Goal: Task Accomplishment & Management: Complete application form

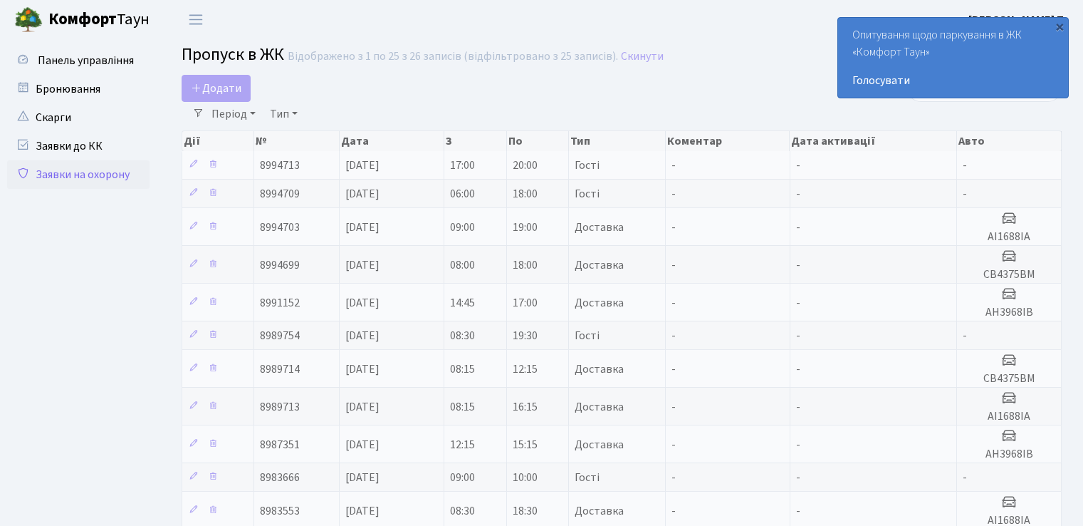
select select "25"
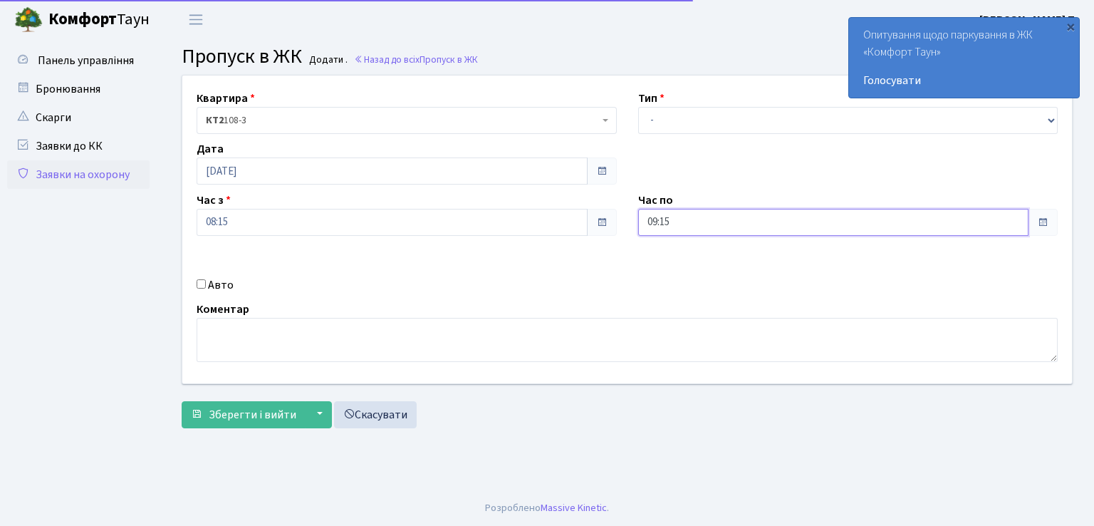
click at [729, 217] on input "09:15" at bounding box center [833, 222] width 391 height 27
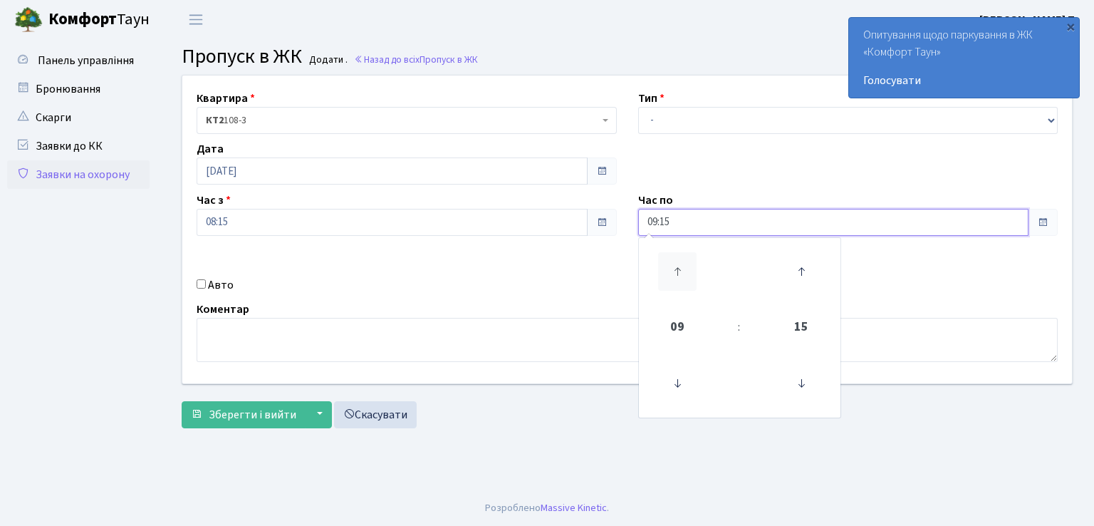
click at [681, 277] on icon at bounding box center [677, 271] width 38 height 38
click at [680, 277] on icon at bounding box center [677, 271] width 38 height 38
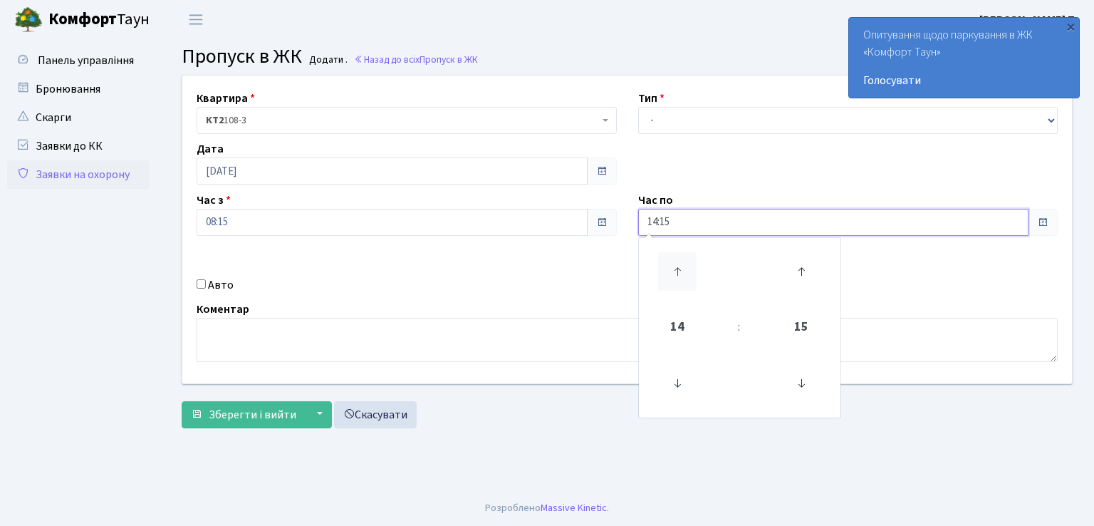
click at [680, 277] on icon at bounding box center [677, 271] width 38 height 38
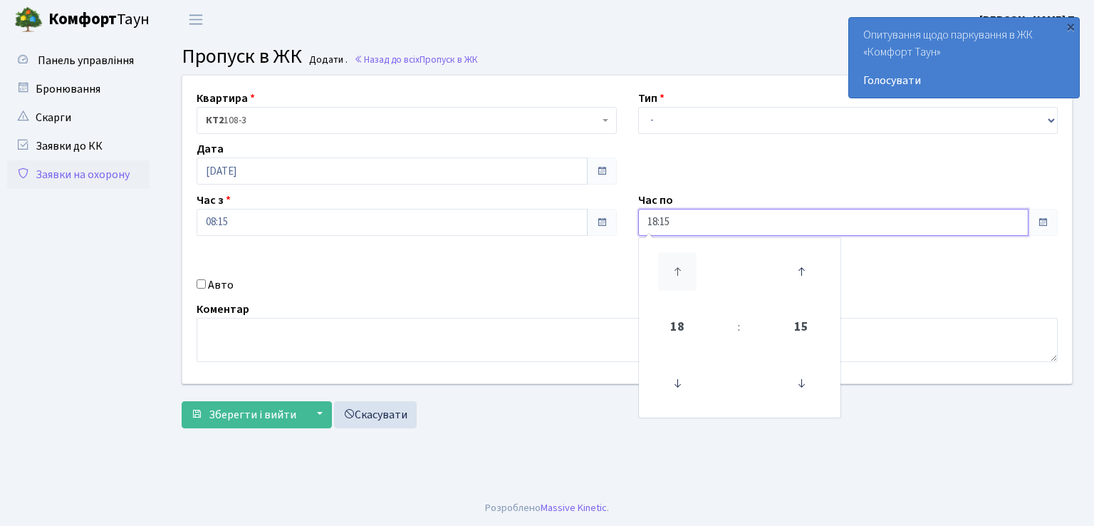
type input "19:15"
click at [201, 288] on input "Авто" at bounding box center [201, 283] width 9 height 9
checkbox input "true"
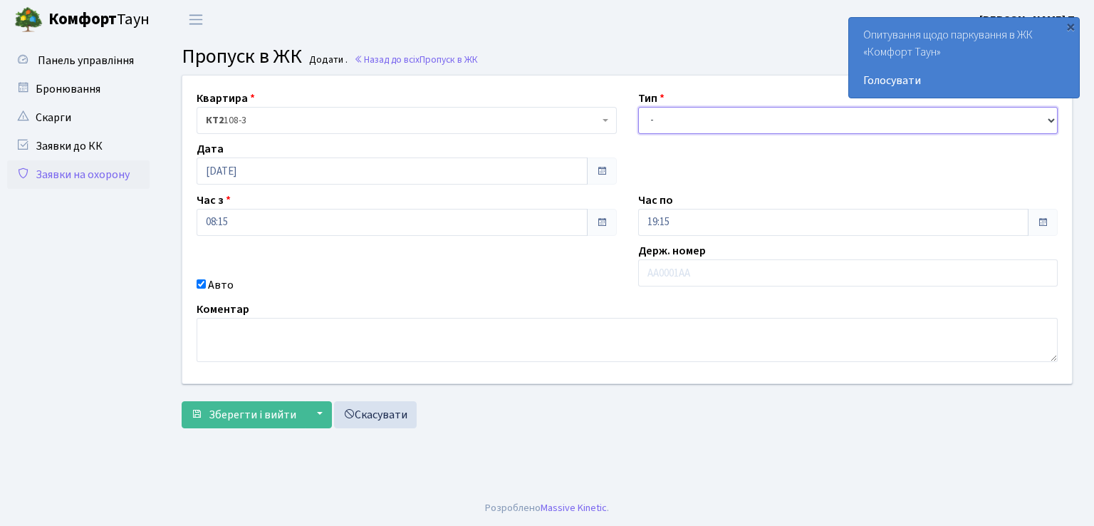
click at [647, 120] on select "- Доставка Таксі Гості Сервіс" at bounding box center [848, 120] width 420 height 27
select select "1"
click at [638, 107] on select "- Доставка Таксі Гості Сервіс" at bounding box center [848, 120] width 420 height 27
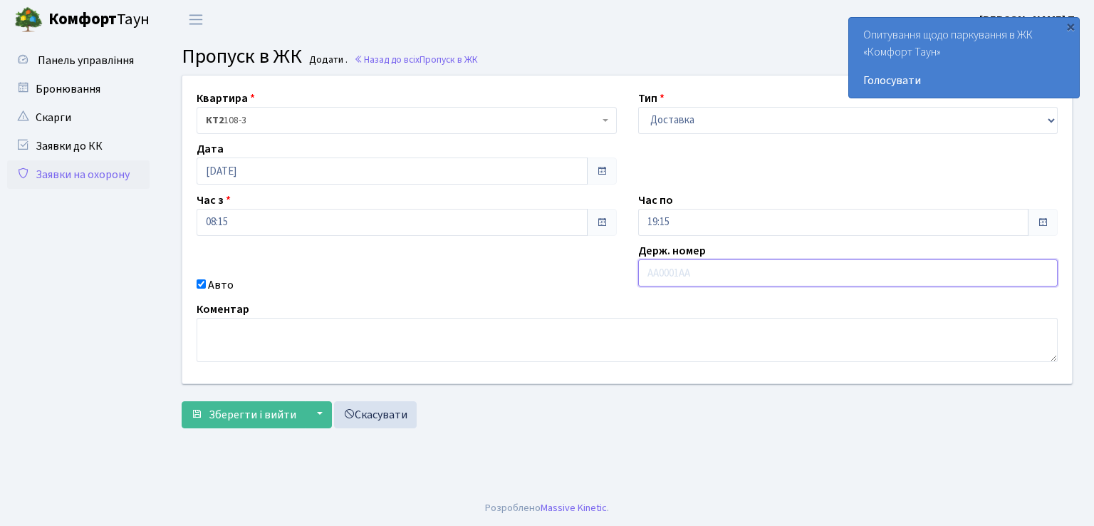
click at [674, 275] on input "text" at bounding box center [848, 272] width 420 height 27
type input "АІ1688ІА"
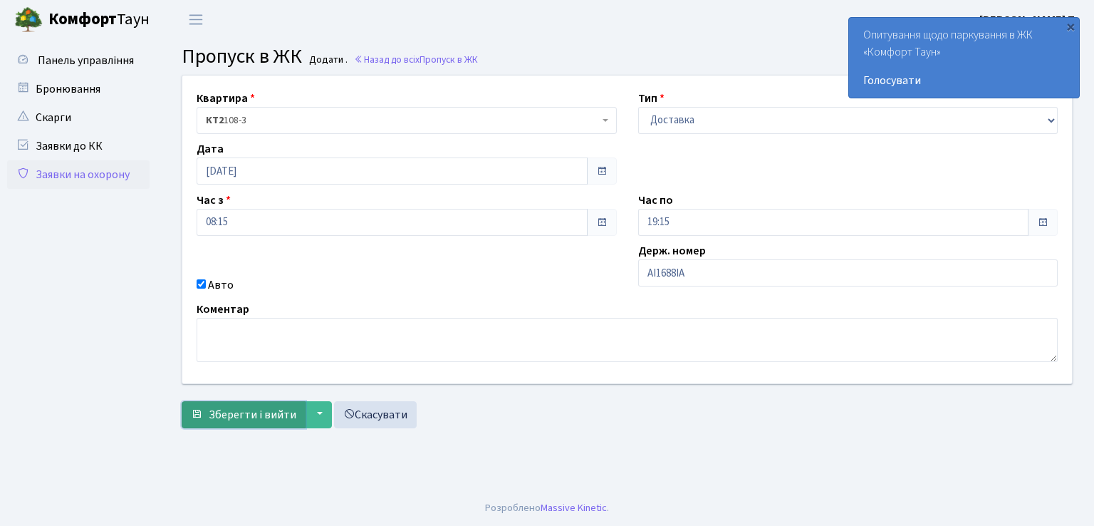
click at [223, 412] on span "Зберегти і вийти" at bounding box center [253, 415] width 88 height 16
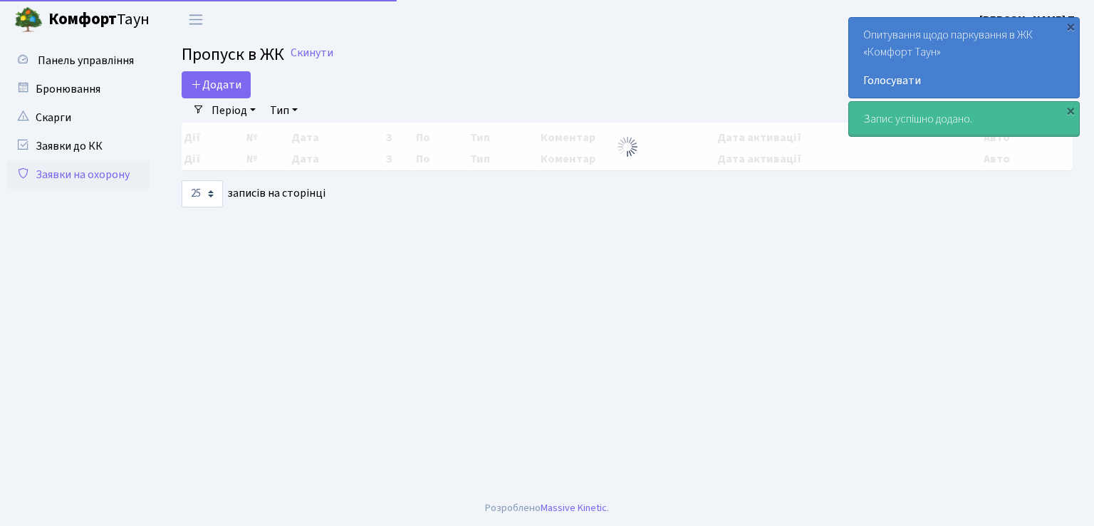
select select "25"
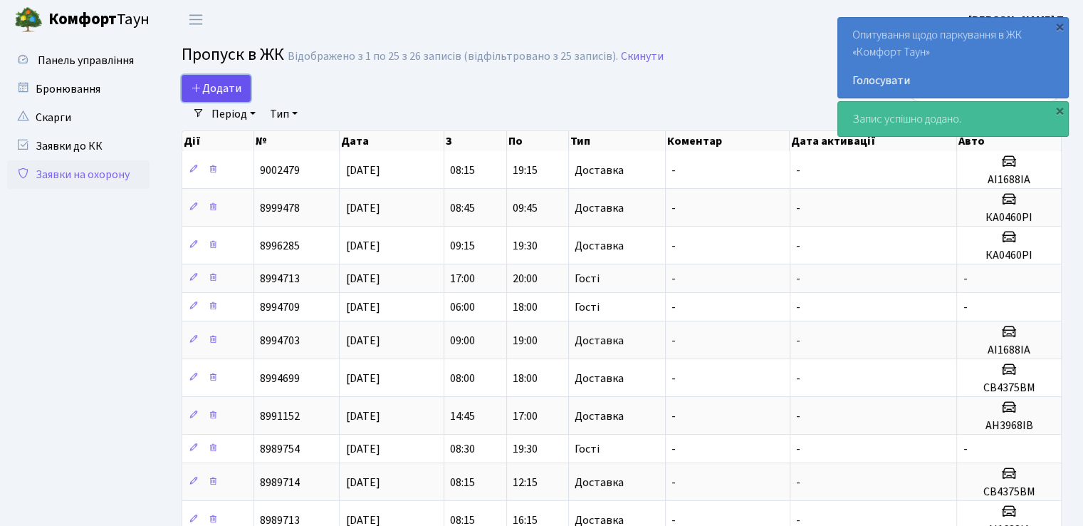
click at [223, 92] on span "Додати" at bounding box center [216, 88] width 51 height 16
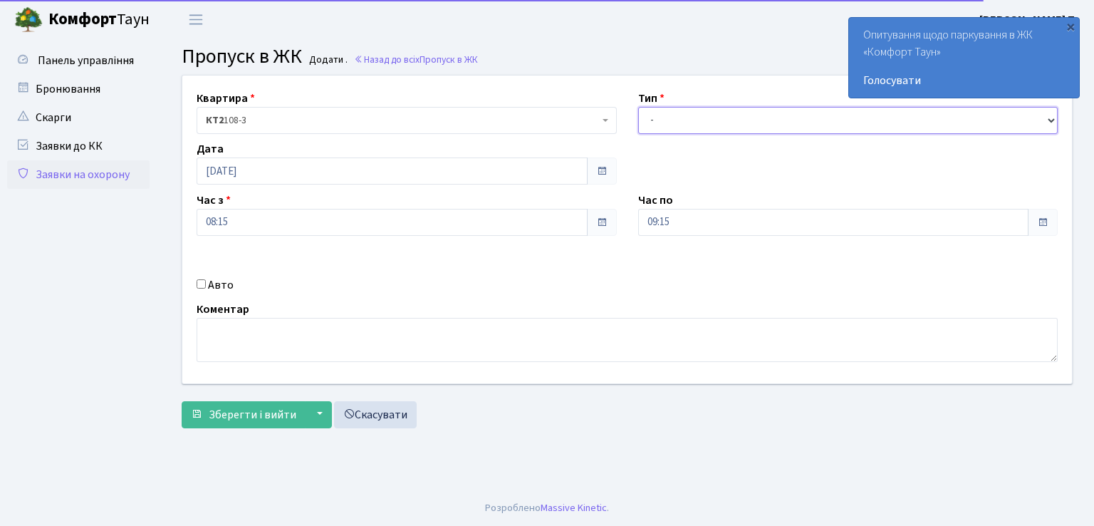
click at [701, 122] on select "- Доставка Таксі Гості Сервіс" at bounding box center [848, 120] width 420 height 27
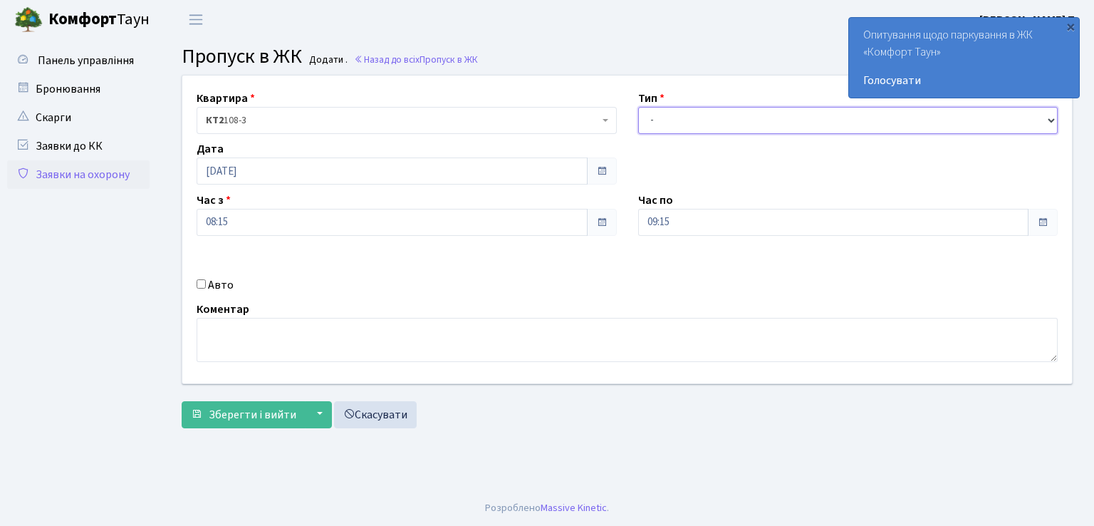
select select "1"
click at [638, 107] on select "- Доставка Таксі Гості Сервіс" at bounding box center [848, 120] width 420 height 27
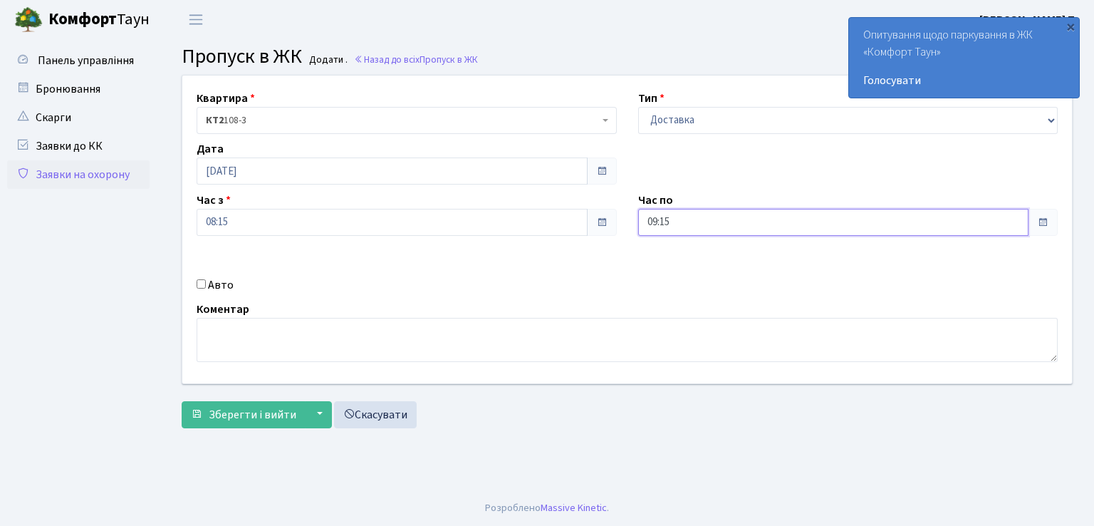
click at [692, 213] on input "09:15" at bounding box center [833, 222] width 391 height 27
click at [677, 267] on icon at bounding box center [677, 271] width 38 height 38
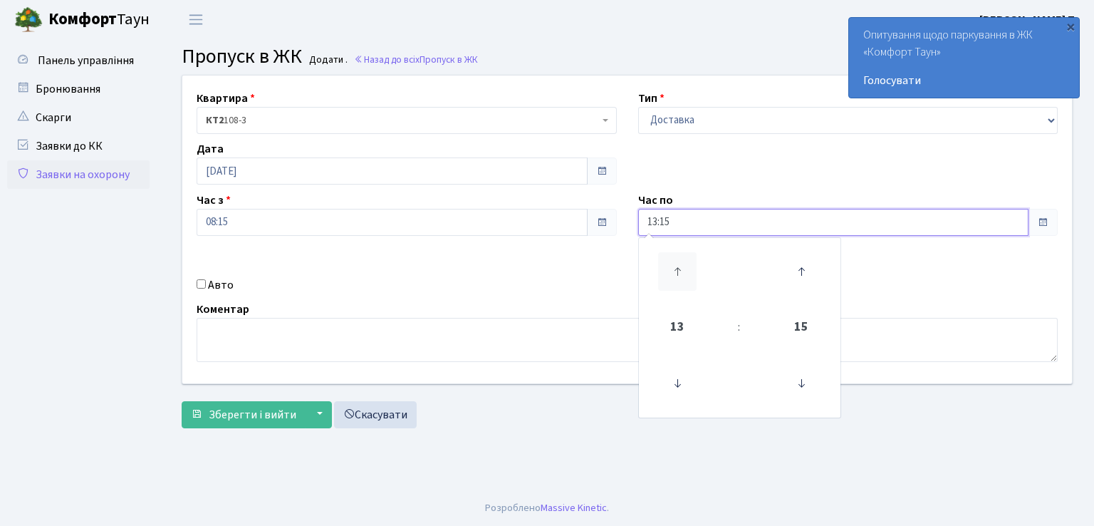
click at [677, 267] on icon at bounding box center [677, 271] width 38 height 38
type input "16:15"
click at [200, 287] on input "Авто" at bounding box center [201, 283] width 9 height 9
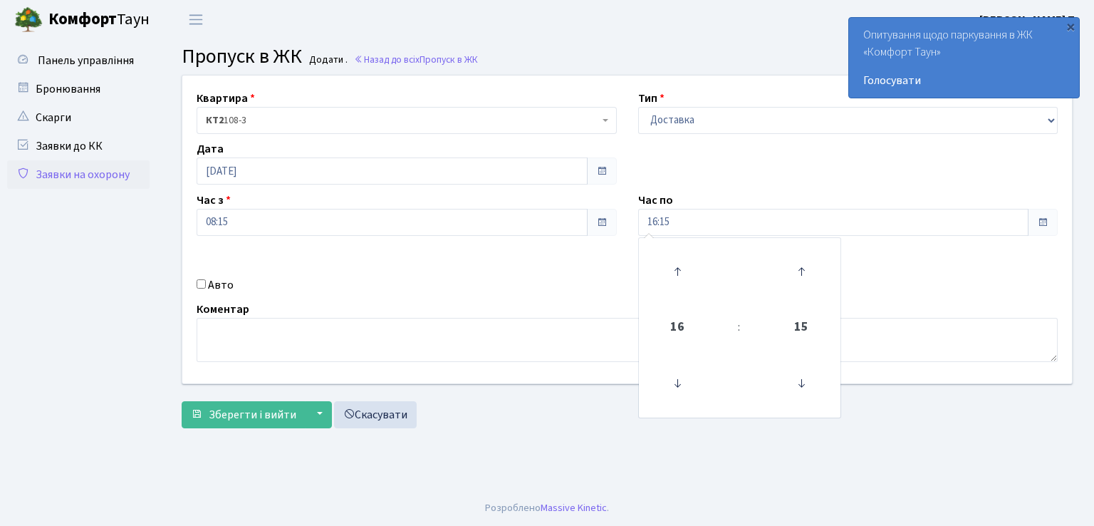
checkbox input "true"
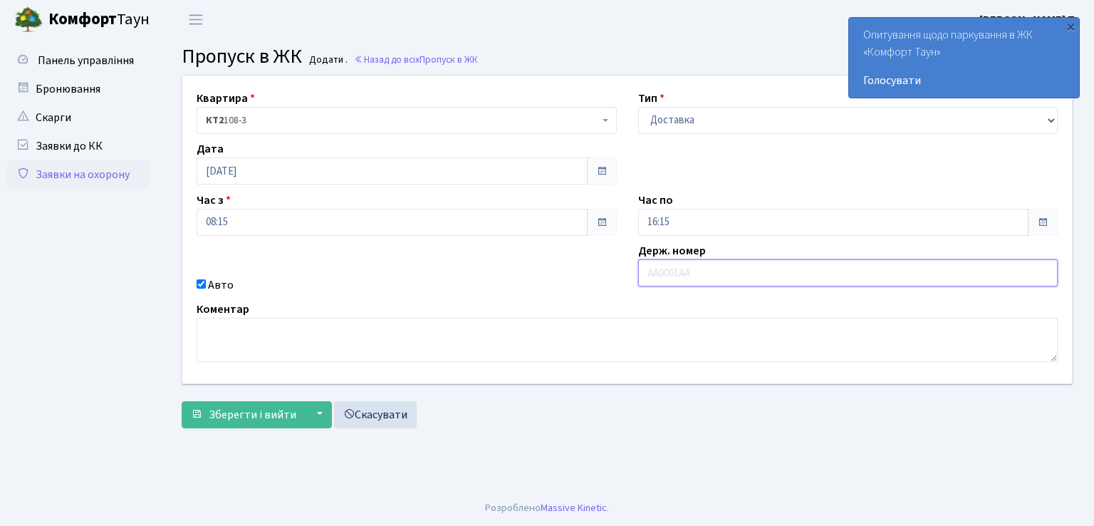
click at [697, 278] on input "text" at bounding box center [848, 272] width 420 height 27
type input "СВ4375ВМ"
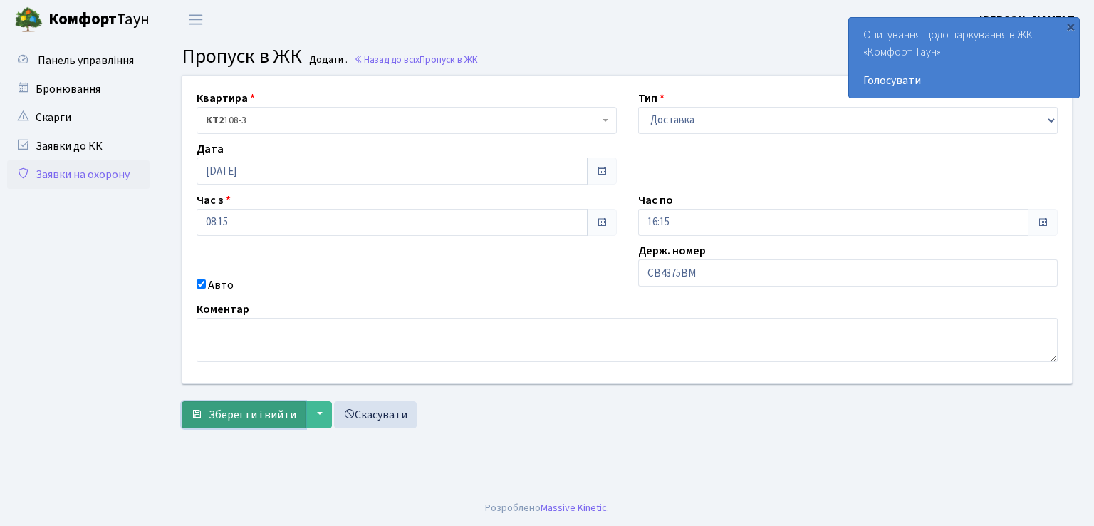
click at [249, 412] on span "Зберегти і вийти" at bounding box center [253, 415] width 88 height 16
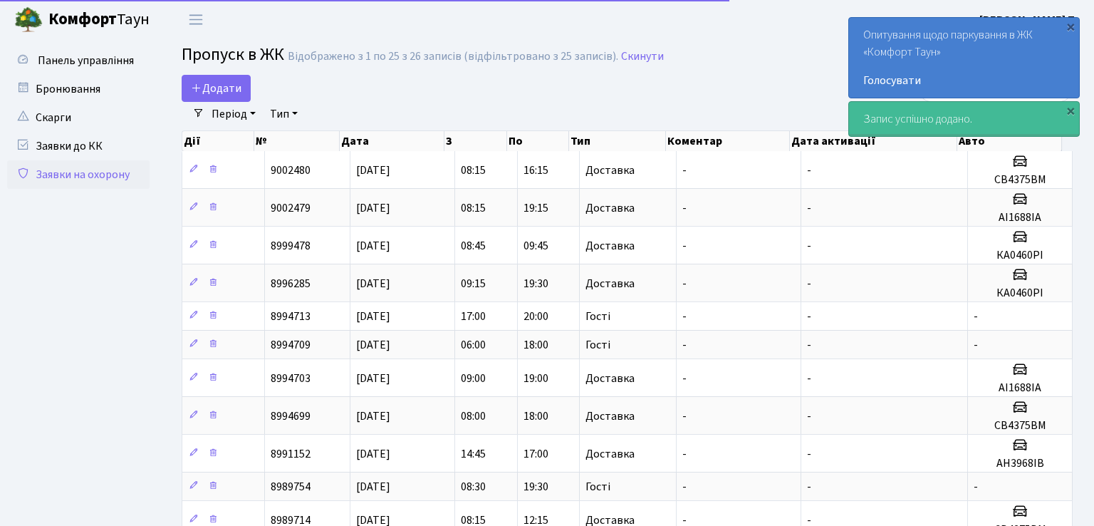
select select "25"
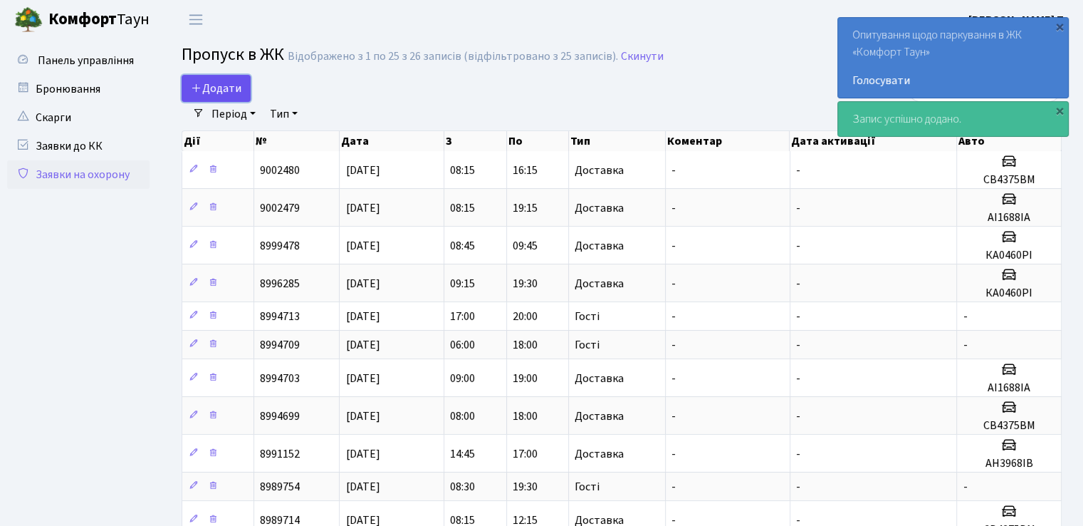
click at [217, 87] on span "Додати" at bounding box center [216, 88] width 51 height 16
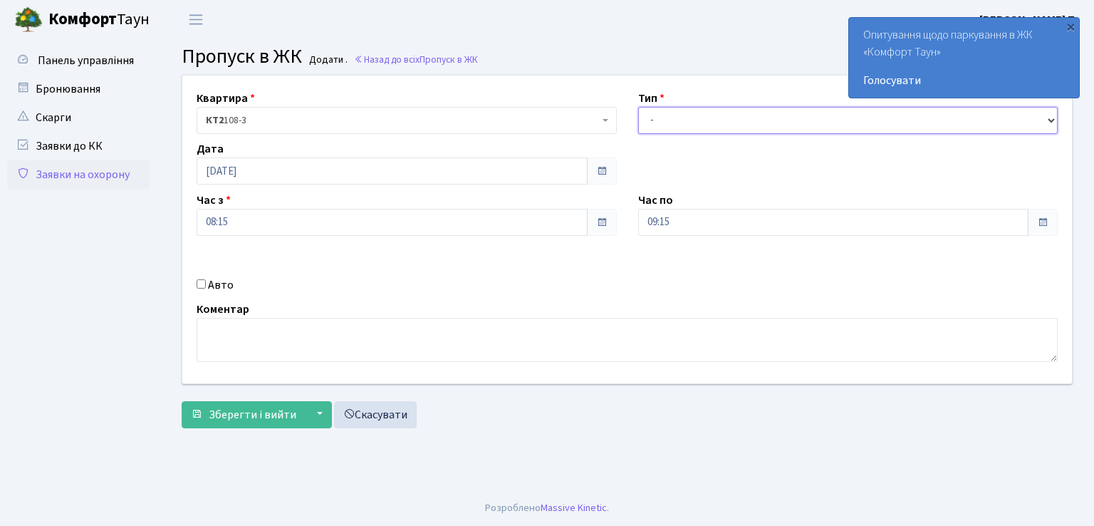
drag, startPoint x: 716, startPoint y: 115, endPoint x: 703, endPoint y: 132, distance: 21.8
click at [716, 115] on select "- Доставка Таксі Гості Сервіс" at bounding box center [848, 120] width 420 height 27
click at [638, 107] on select "- Доставка Таксі Гості Сервіс" at bounding box center [848, 120] width 420 height 27
click at [685, 114] on select "- Доставка Таксі Гості Сервіс" at bounding box center [848, 120] width 420 height 27
select select "3"
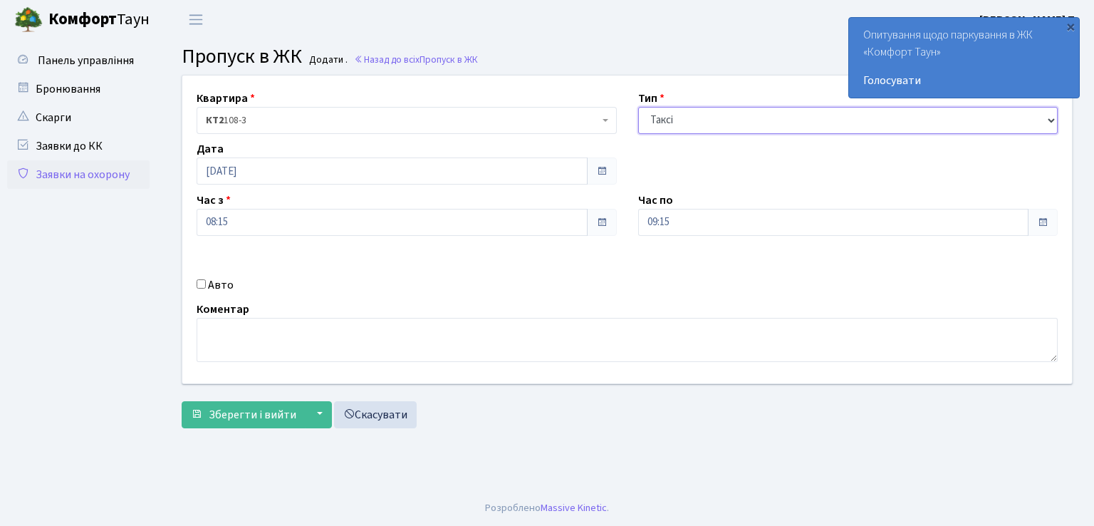
click at [638, 107] on select "- Доставка Таксі Гості Сервіс" at bounding box center [848, 120] width 420 height 27
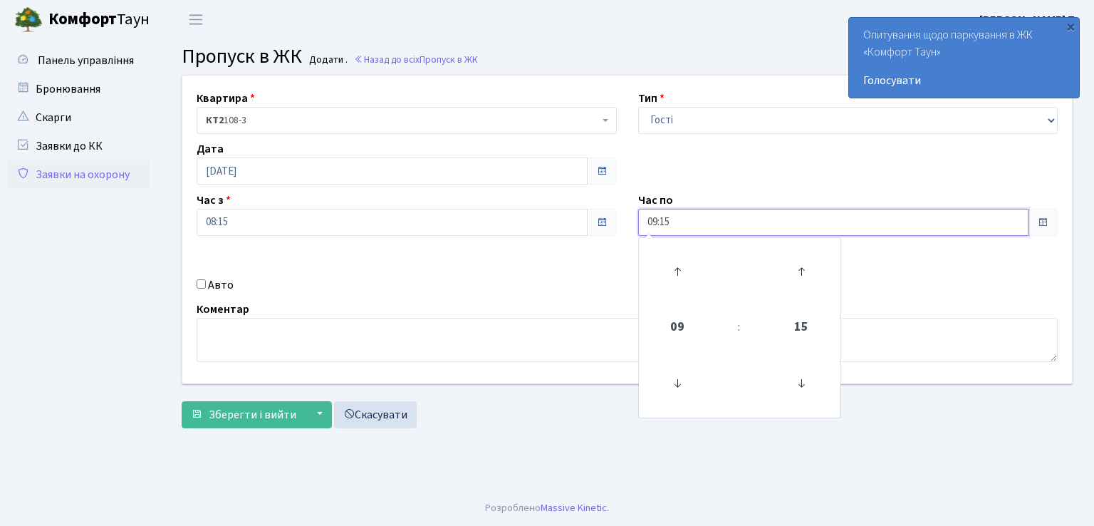
drag, startPoint x: 684, startPoint y: 217, endPoint x: 678, endPoint y: 224, distance: 9.1
click at [682, 217] on input "09:15" at bounding box center [833, 222] width 391 height 27
click at [678, 260] on icon at bounding box center [677, 271] width 38 height 38
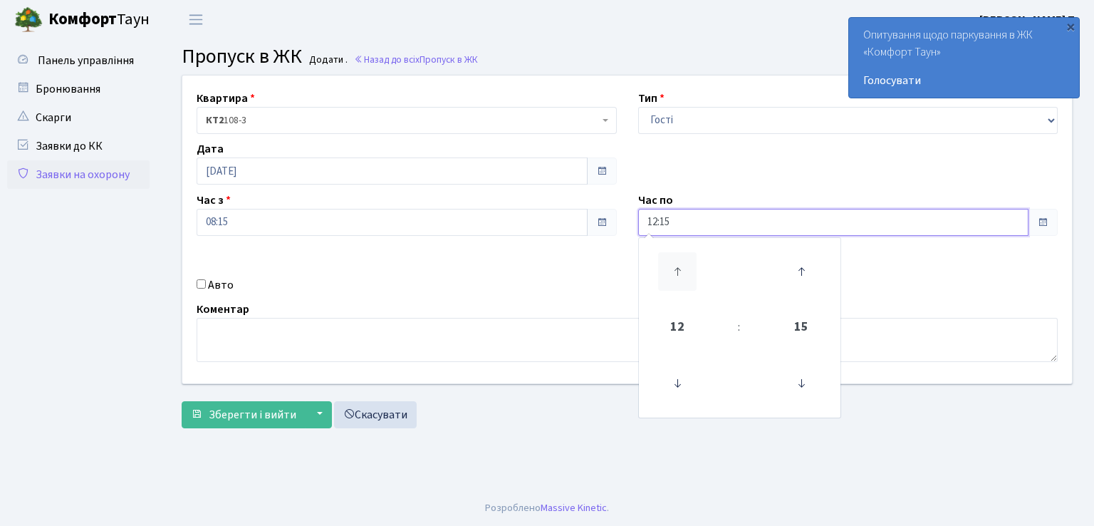
click at [678, 260] on icon at bounding box center [677, 271] width 38 height 38
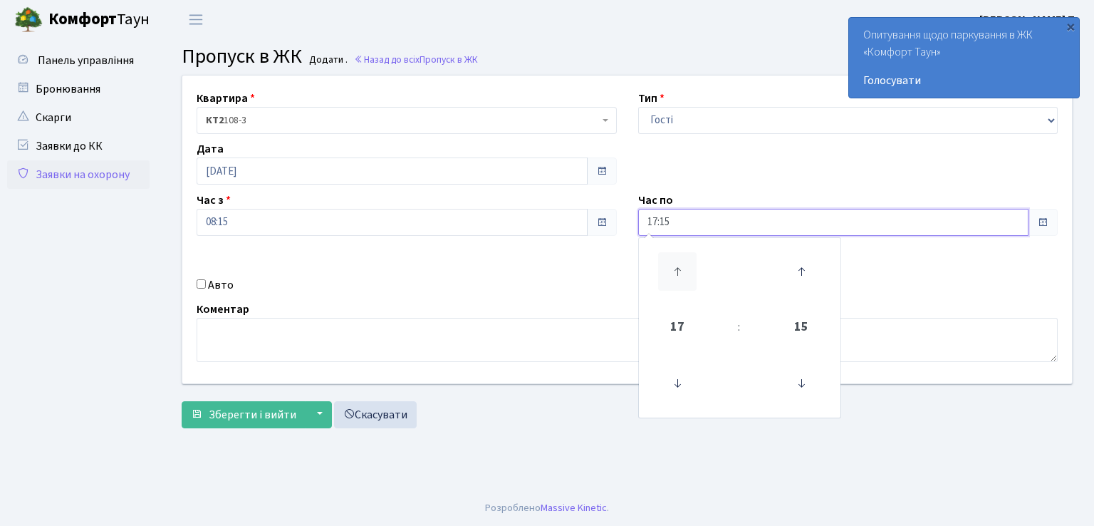
click at [678, 260] on icon at bounding box center [677, 271] width 38 height 38
click at [687, 387] on icon at bounding box center [677, 383] width 38 height 38
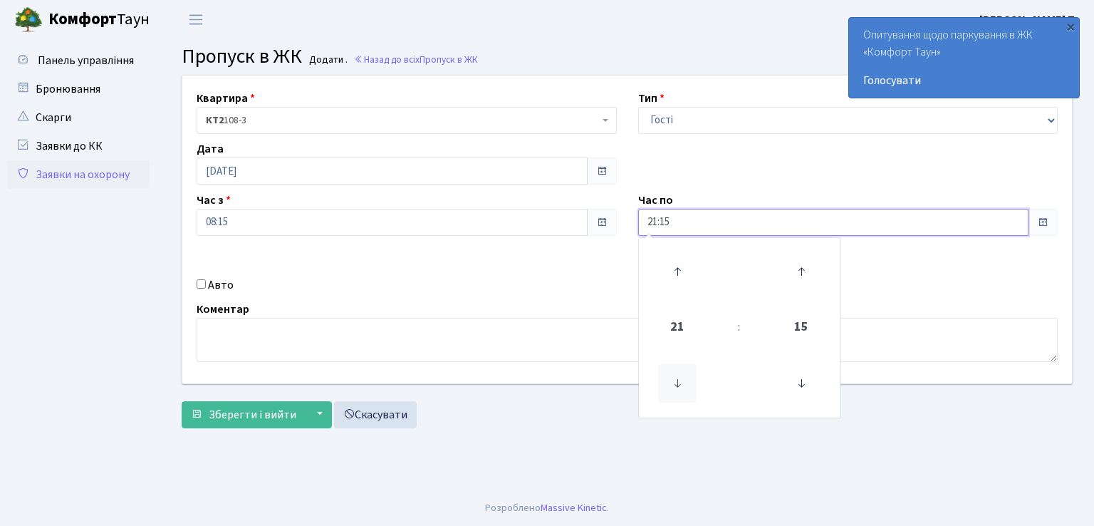
type input "20:15"
click at [251, 415] on span "Зберегти і вийти" at bounding box center [253, 415] width 88 height 16
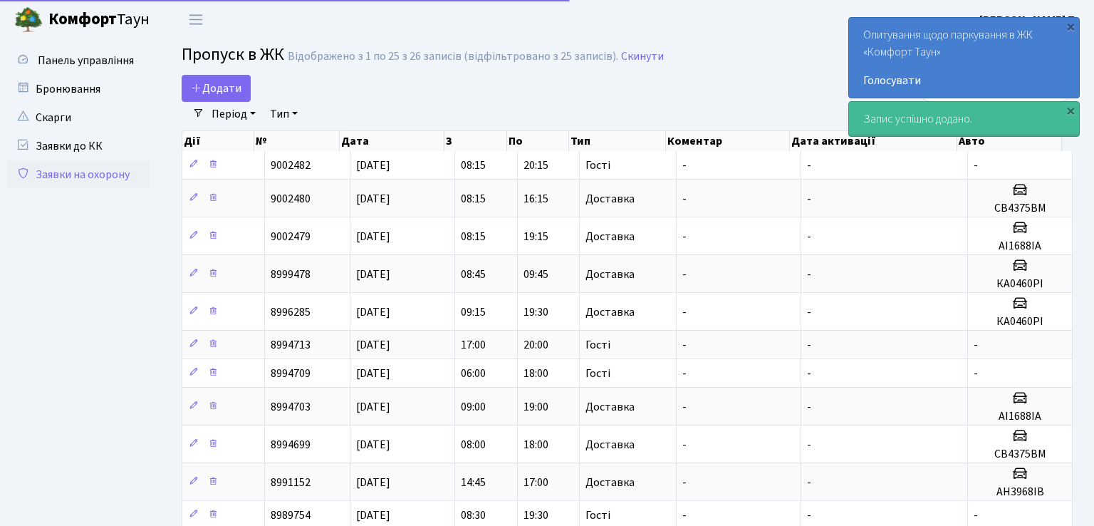
select select "25"
